Goal: Use online tool/utility

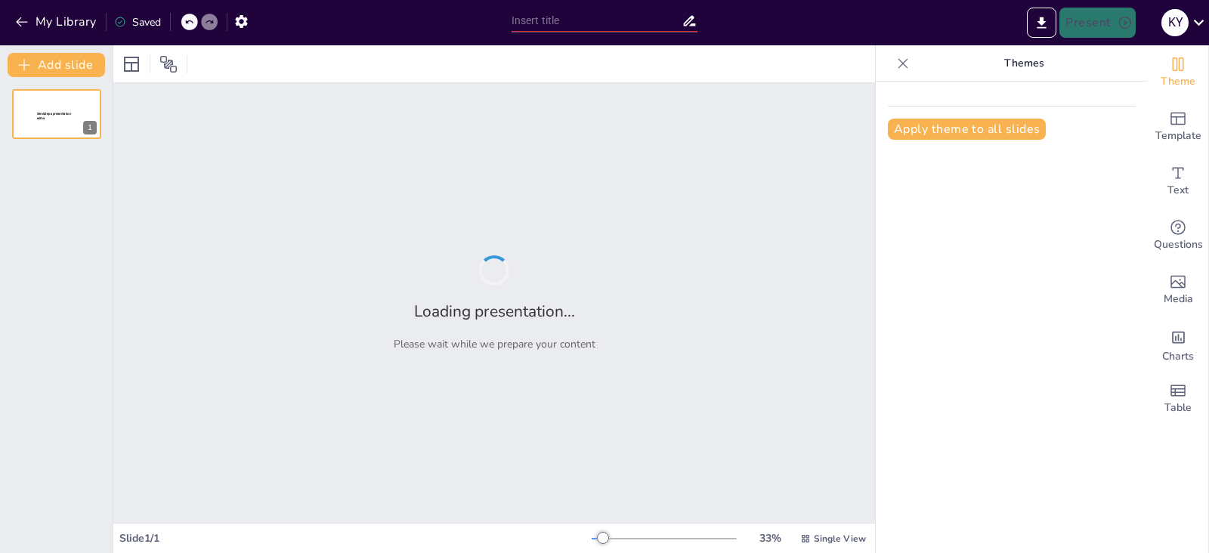
type input "Understanding Project Lifecycle Stages: Definitions and Relationships"
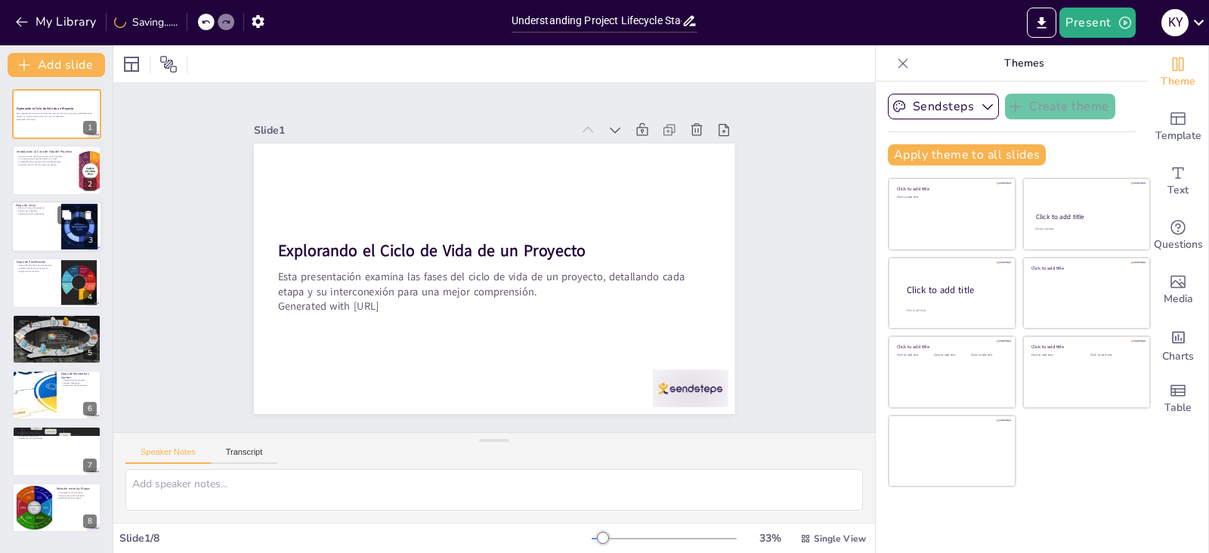
drag, startPoint x: 33, startPoint y: 181, endPoint x: 45, endPoint y: 239, distance: 58.7
click at [33, 181] on div at bounding box center [56, 170] width 89 height 50
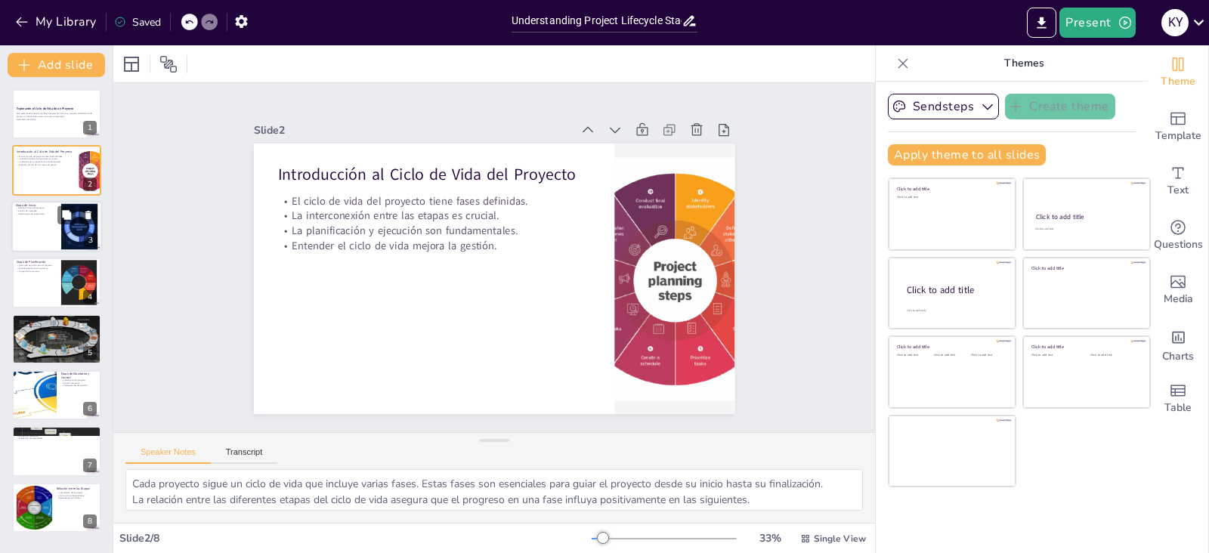
click at [45, 231] on div at bounding box center [56, 226] width 91 height 51
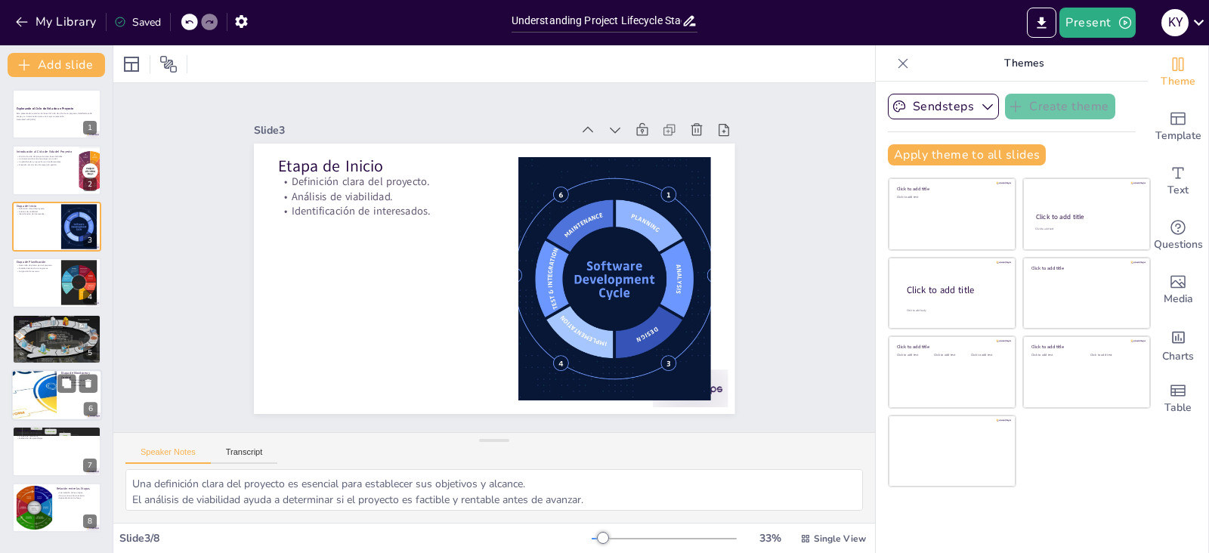
click at [31, 397] on div at bounding box center [33, 394] width 229 height 51
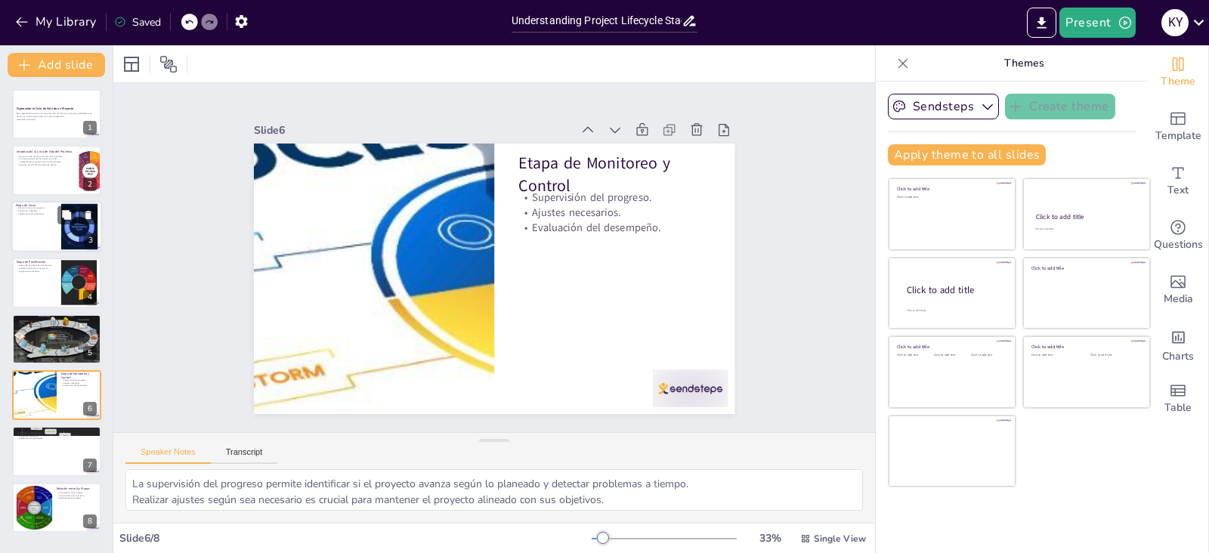
click at [26, 221] on div at bounding box center [56, 226] width 91 height 51
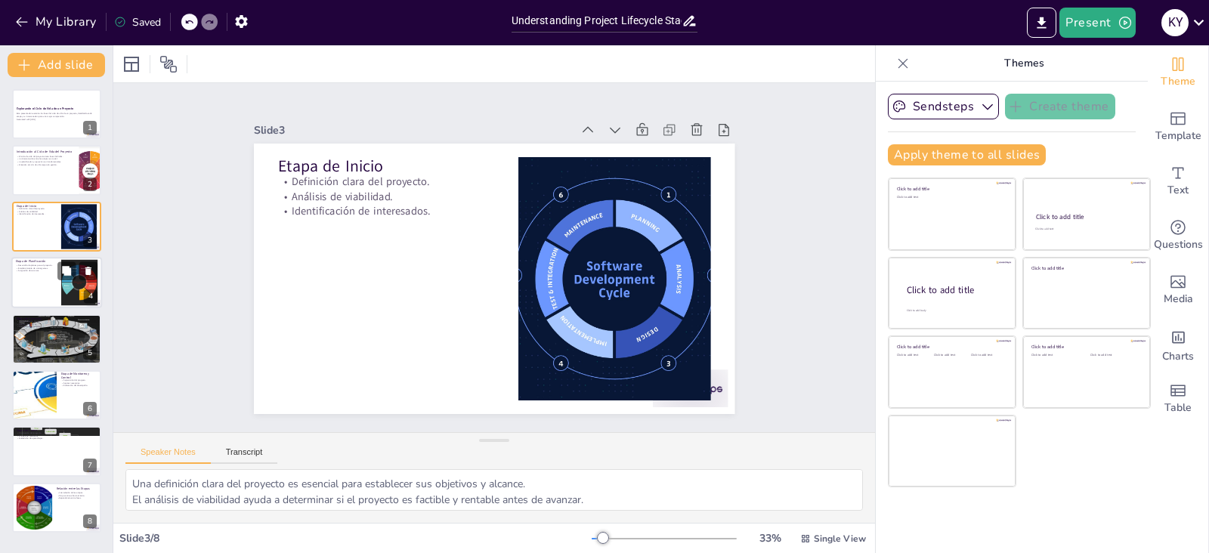
click at [32, 286] on div at bounding box center [56, 282] width 91 height 51
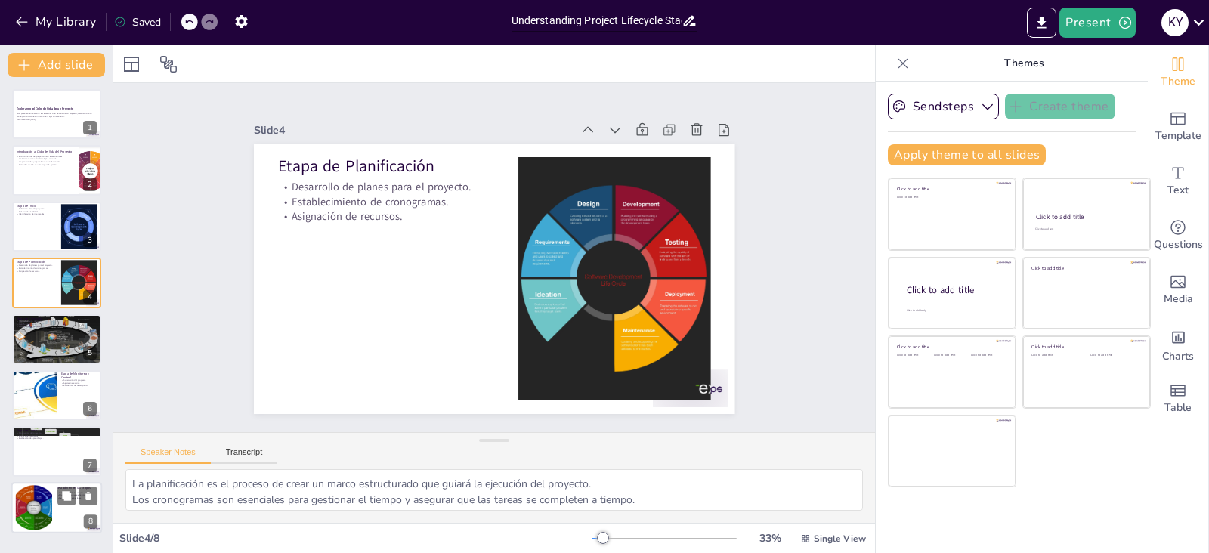
click at [34, 506] on div at bounding box center [34, 507] width 46 height 46
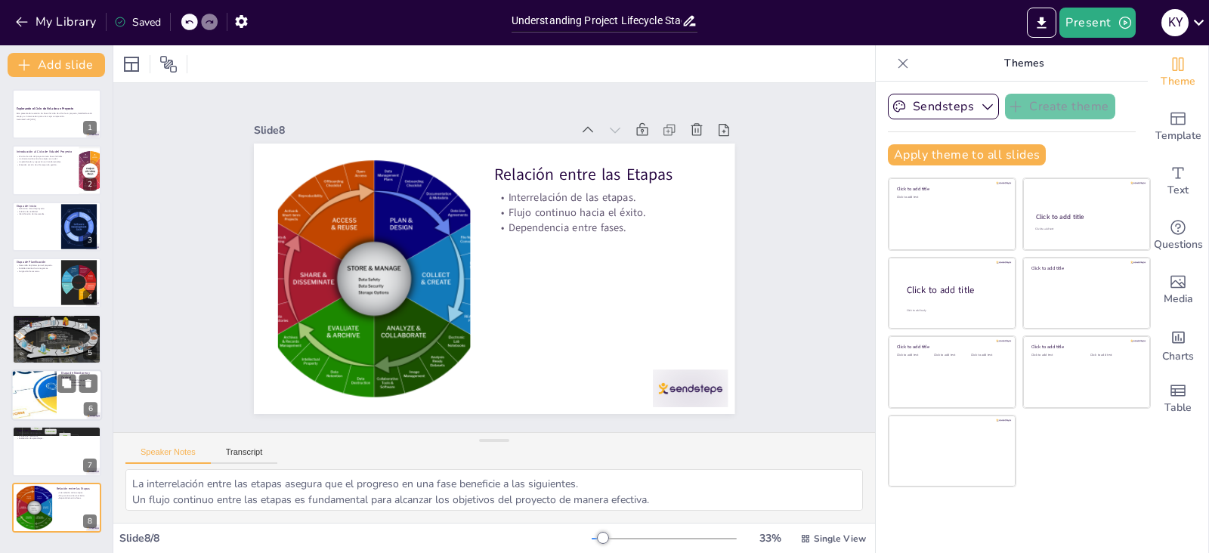
click at [36, 398] on div at bounding box center [33, 394] width 229 height 51
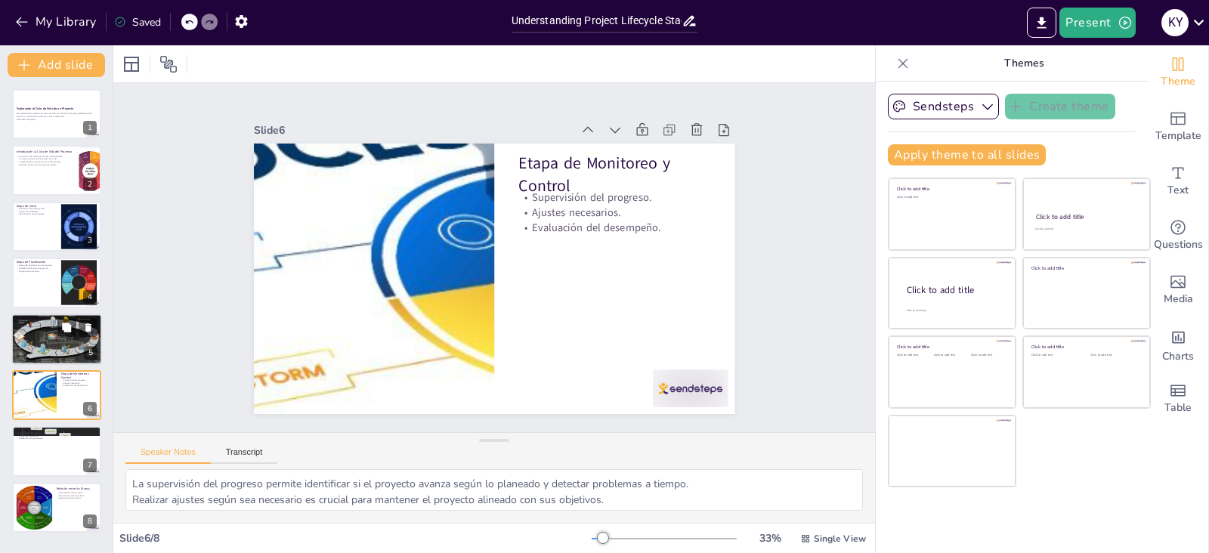
click at [36, 324] on p "Gestión de recursos." at bounding box center [57, 323] width 82 height 3
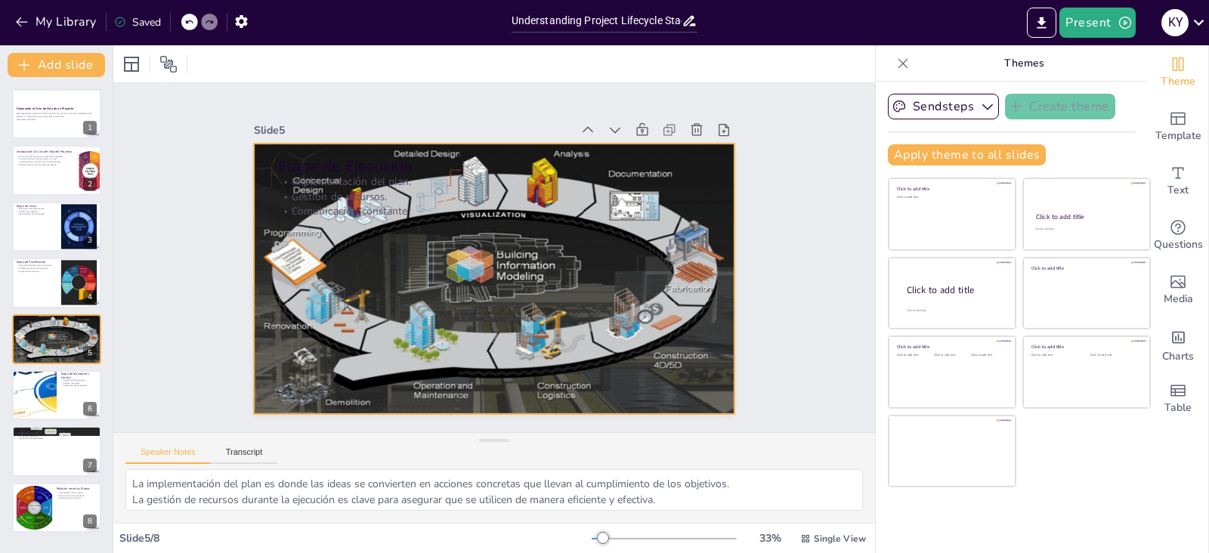
click at [521, 261] on div at bounding box center [514, 251] width 410 height 542
click at [62, 168] on div at bounding box center [56, 170] width 91 height 51
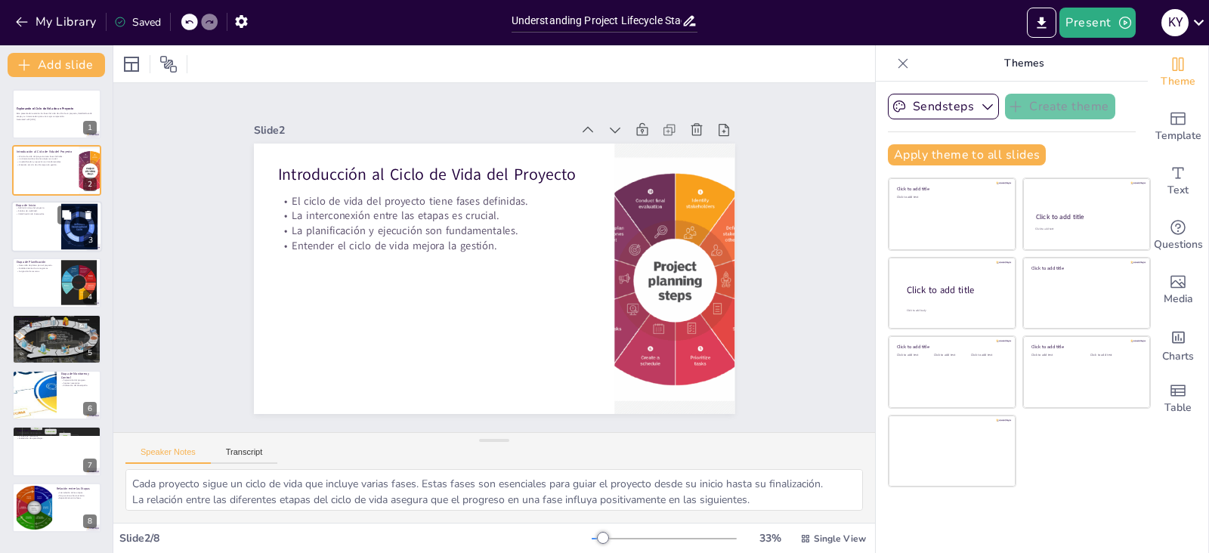
click at [45, 224] on div at bounding box center [56, 226] width 91 height 51
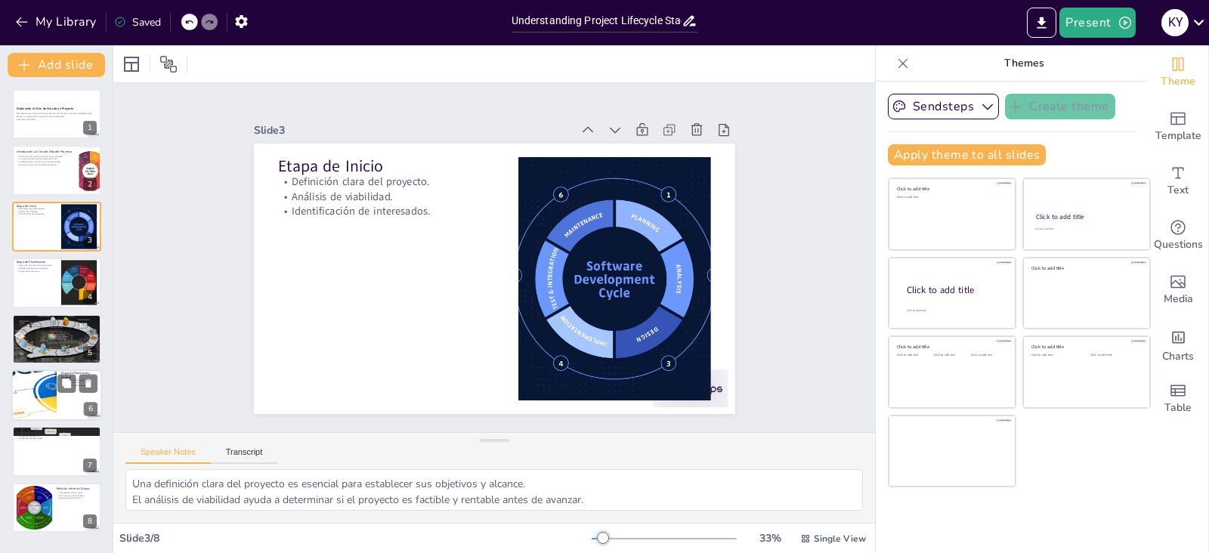
click at [47, 402] on div at bounding box center [33, 394] width 229 height 51
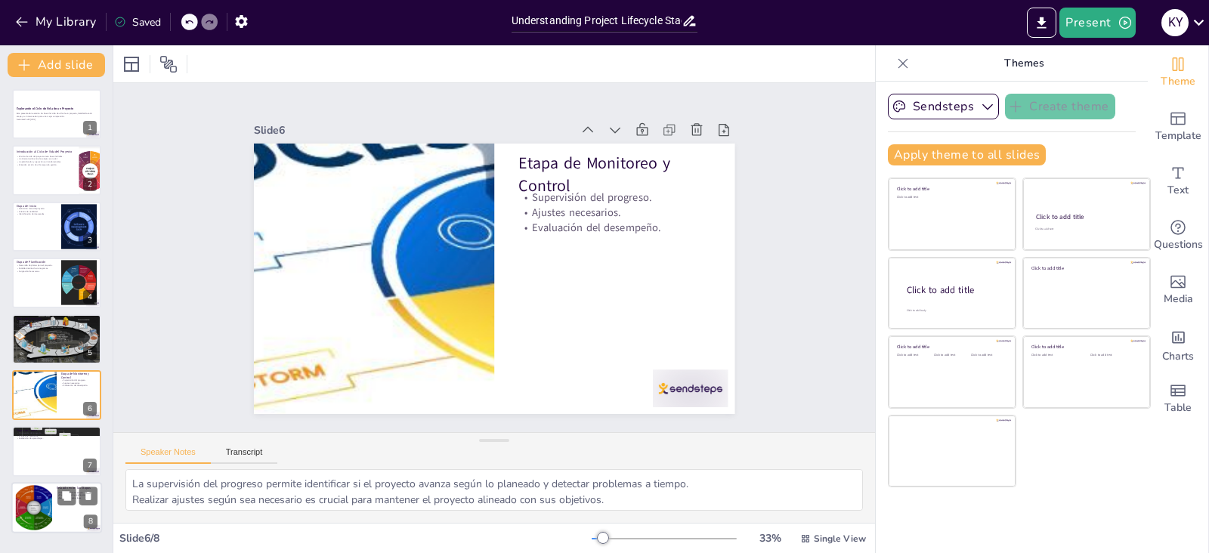
click at [48, 496] on div at bounding box center [34, 507] width 46 height 46
type textarea "La interrelación entre las etapas asegura que el progreso en una fase beneficie…"
